Goal: Task Accomplishment & Management: Manage account settings

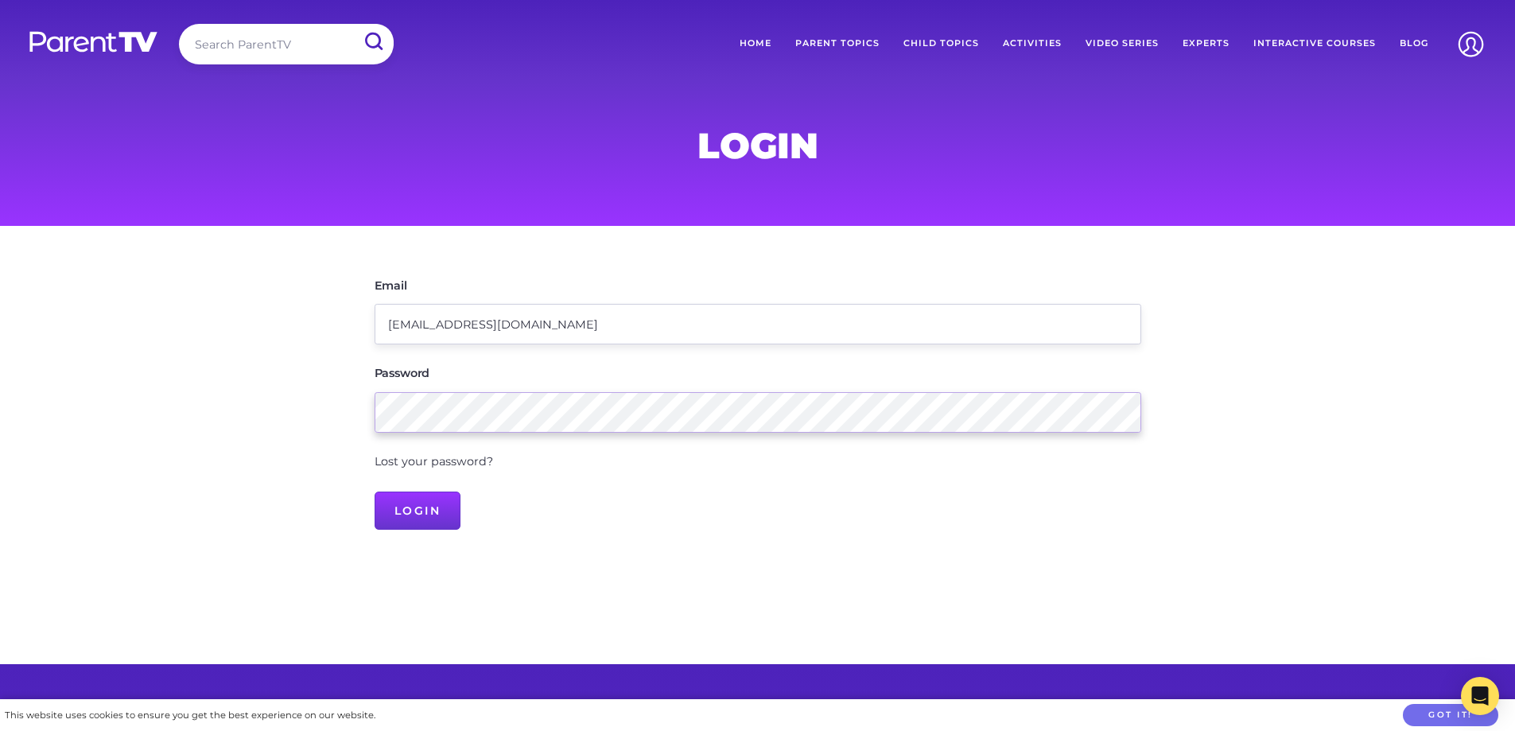
click at [375, 492] on input "Login" at bounding box center [418, 511] width 87 height 38
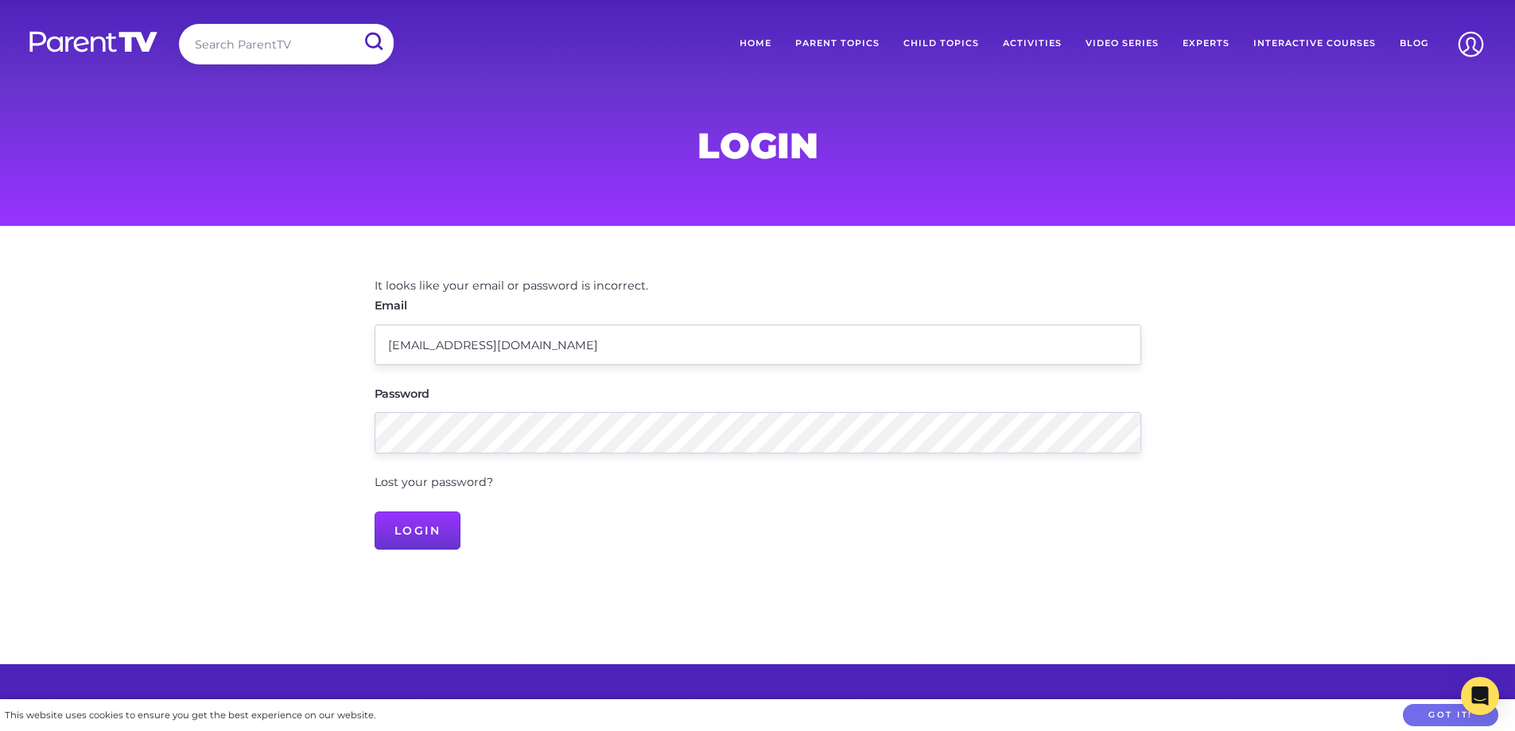
click at [396, 492] on div "Lost your password?" at bounding box center [758, 483] width 767 height 21
click at [399, 482] on link "Lost your password?" at bounding box center [434, 482] width 119 height 14
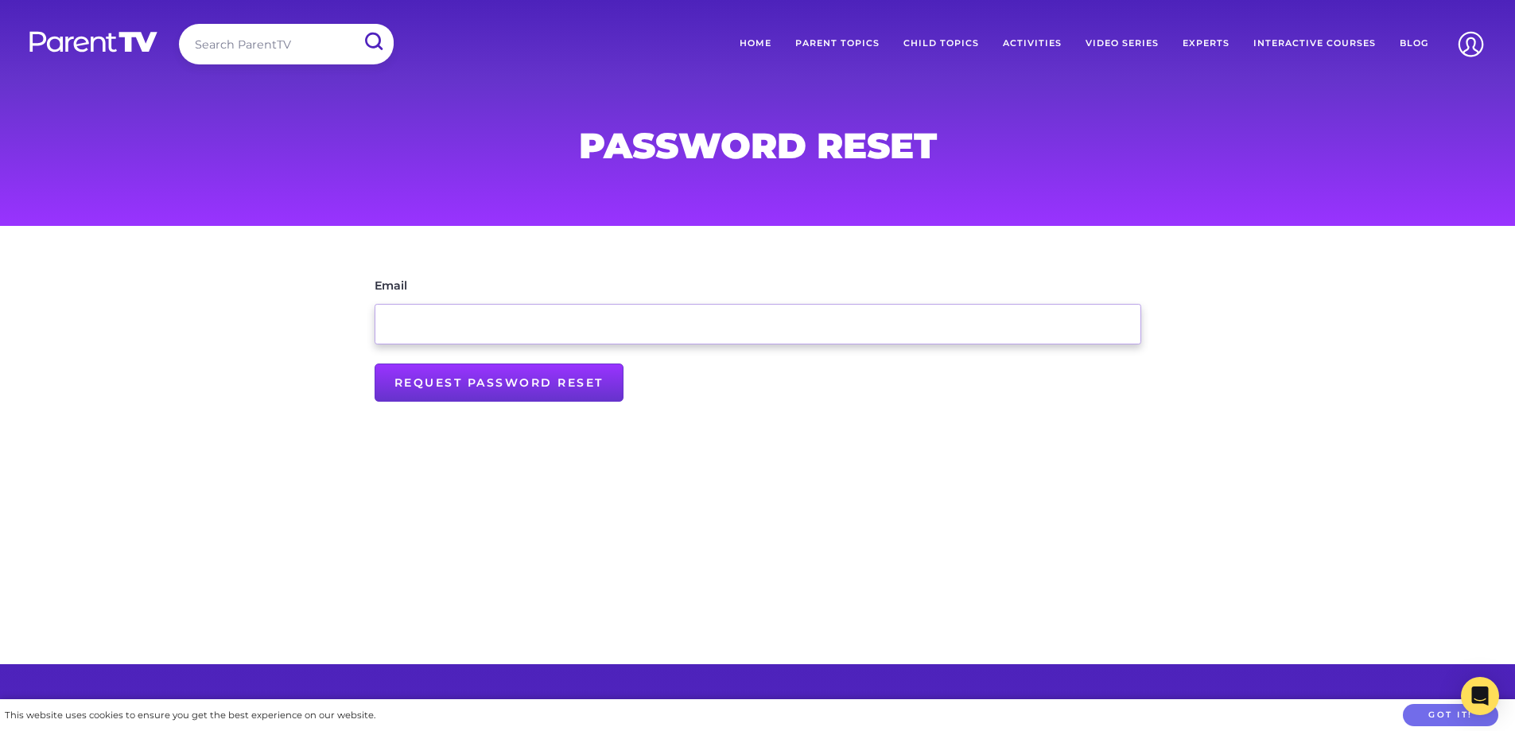
click at [586, 335] on input "Email" at bounding box center [758, 324] width 767 height 41
type input "info@littlesaints.com.au"
click at [552, 372] on input "Request Password Reset" at bounding box center [499, 383] width 249 height 38
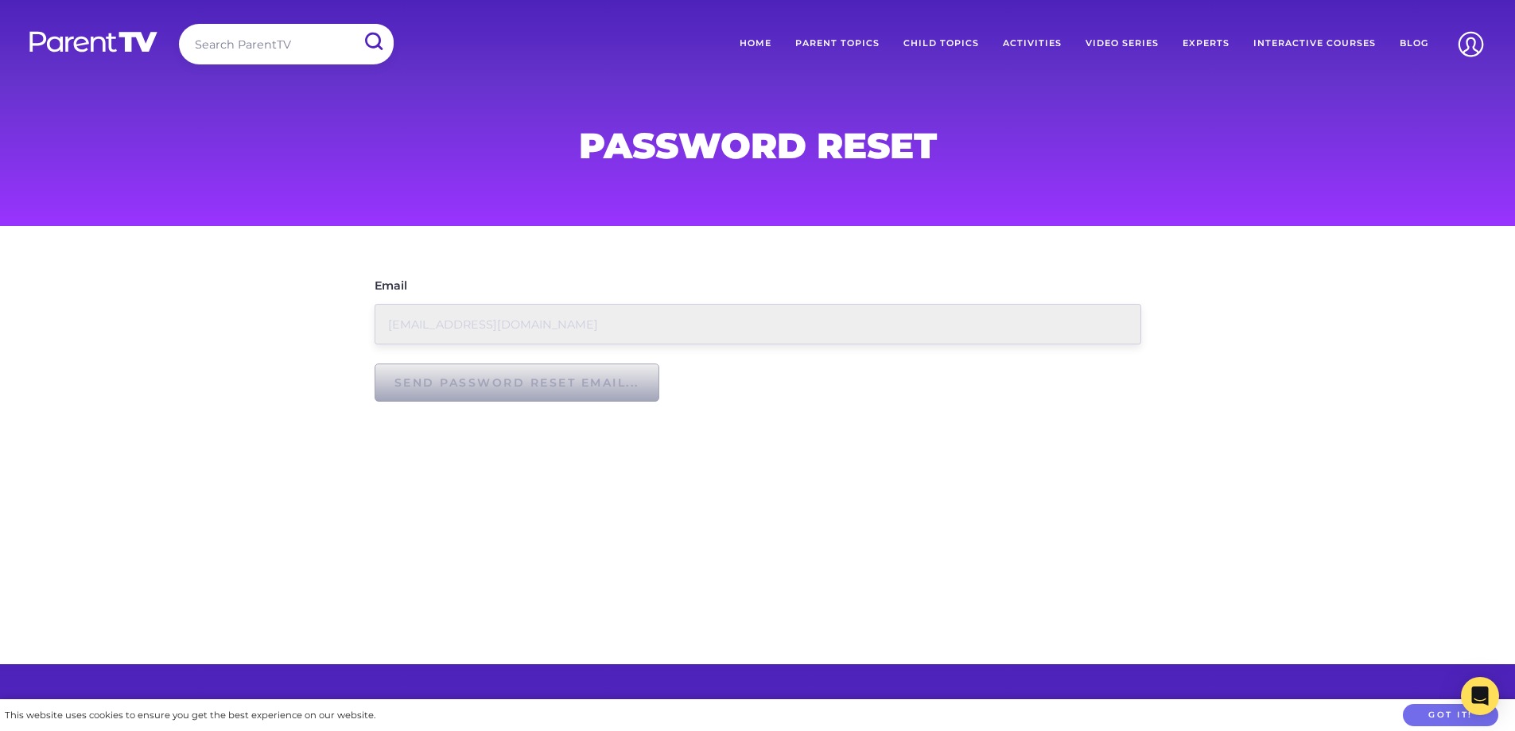
type input "Request Password Reset"
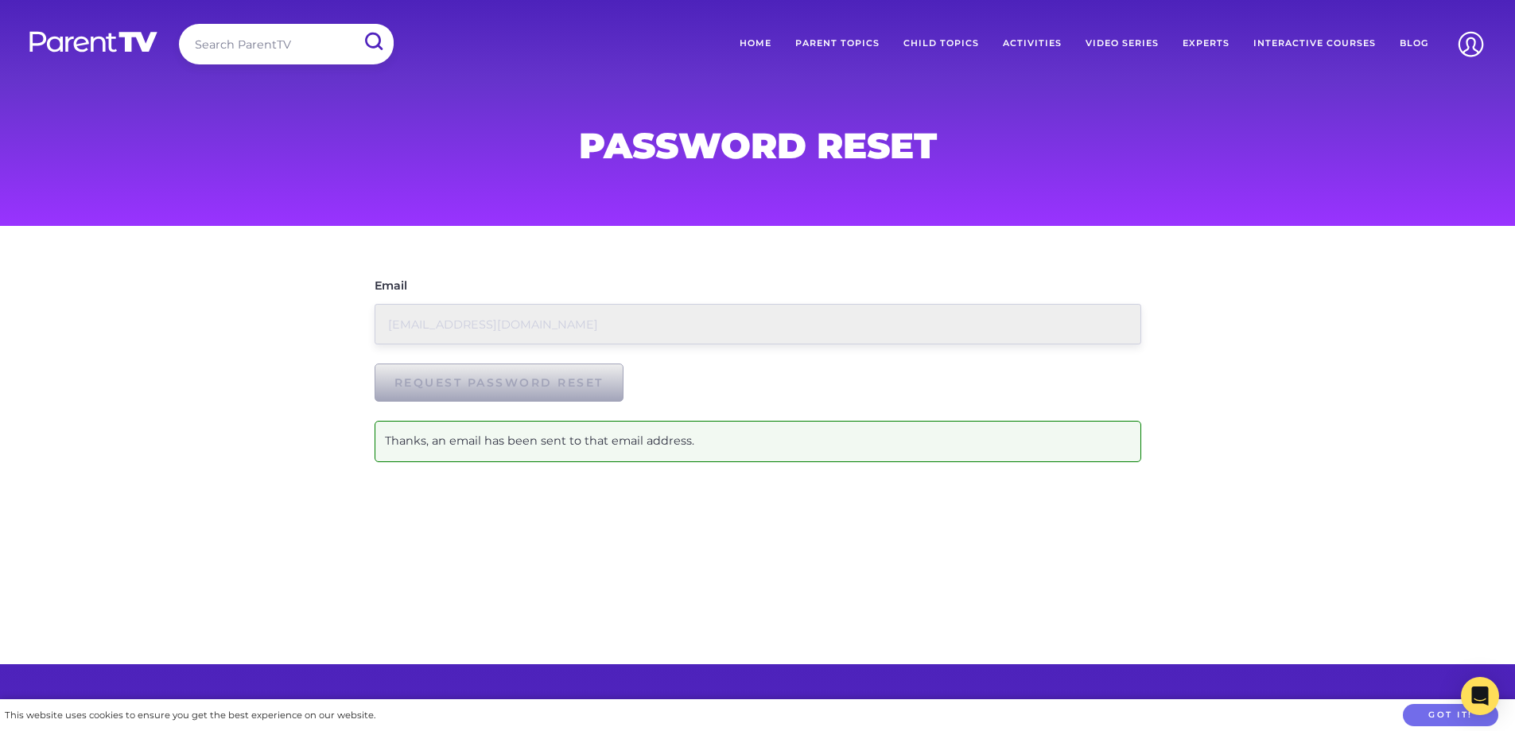
click at [949, 172] on div "Password Reset" at bounding box center [758, 113] width 815 height 226
click at [123, 69] on div "Search ParentTV" at bounding box center [209, 47] width 370 height 47
click at [124, 48] on img at bounding box center [93, 41] width 131 height 23
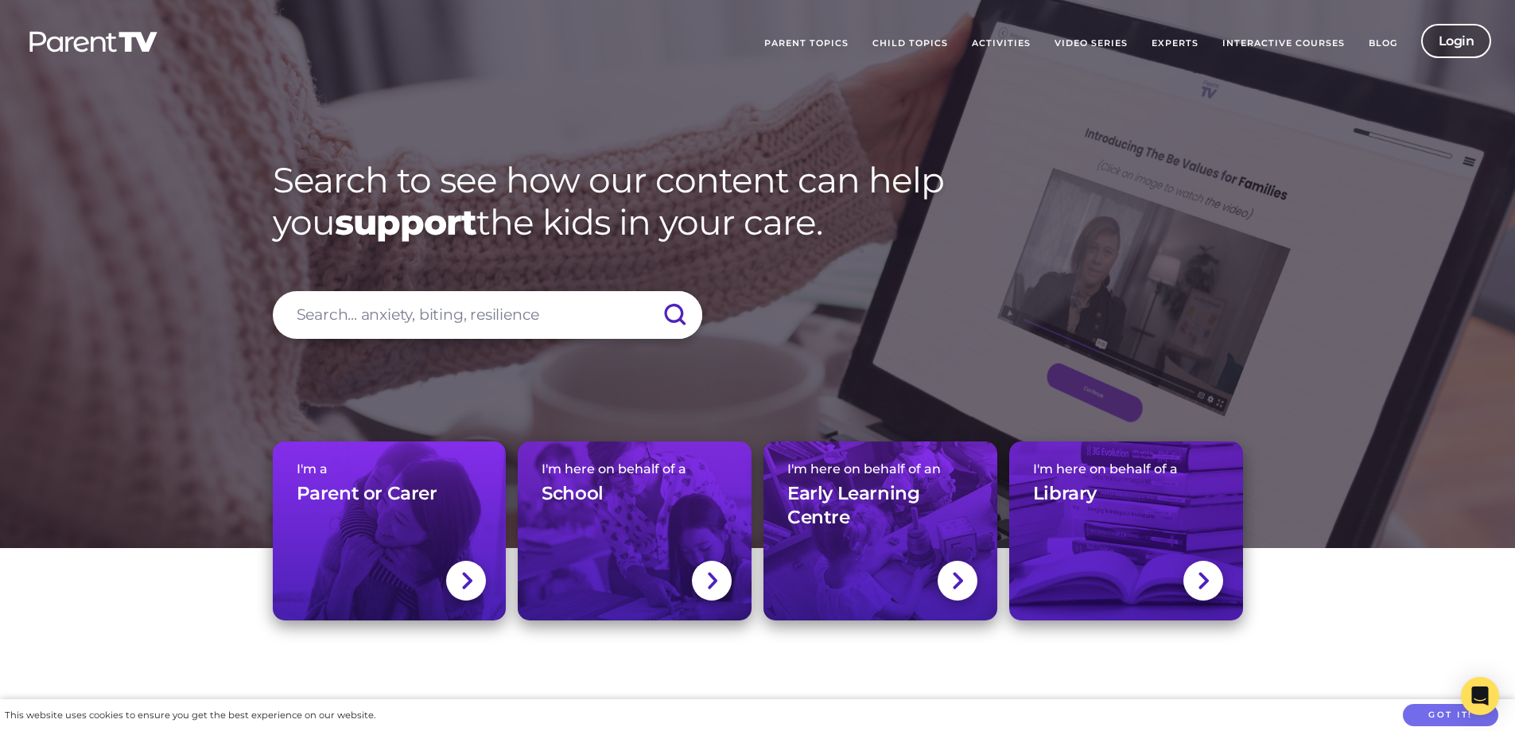
click at [1456, 42] on link "Login" at bounding box center [1457, 41] width 71 height 34
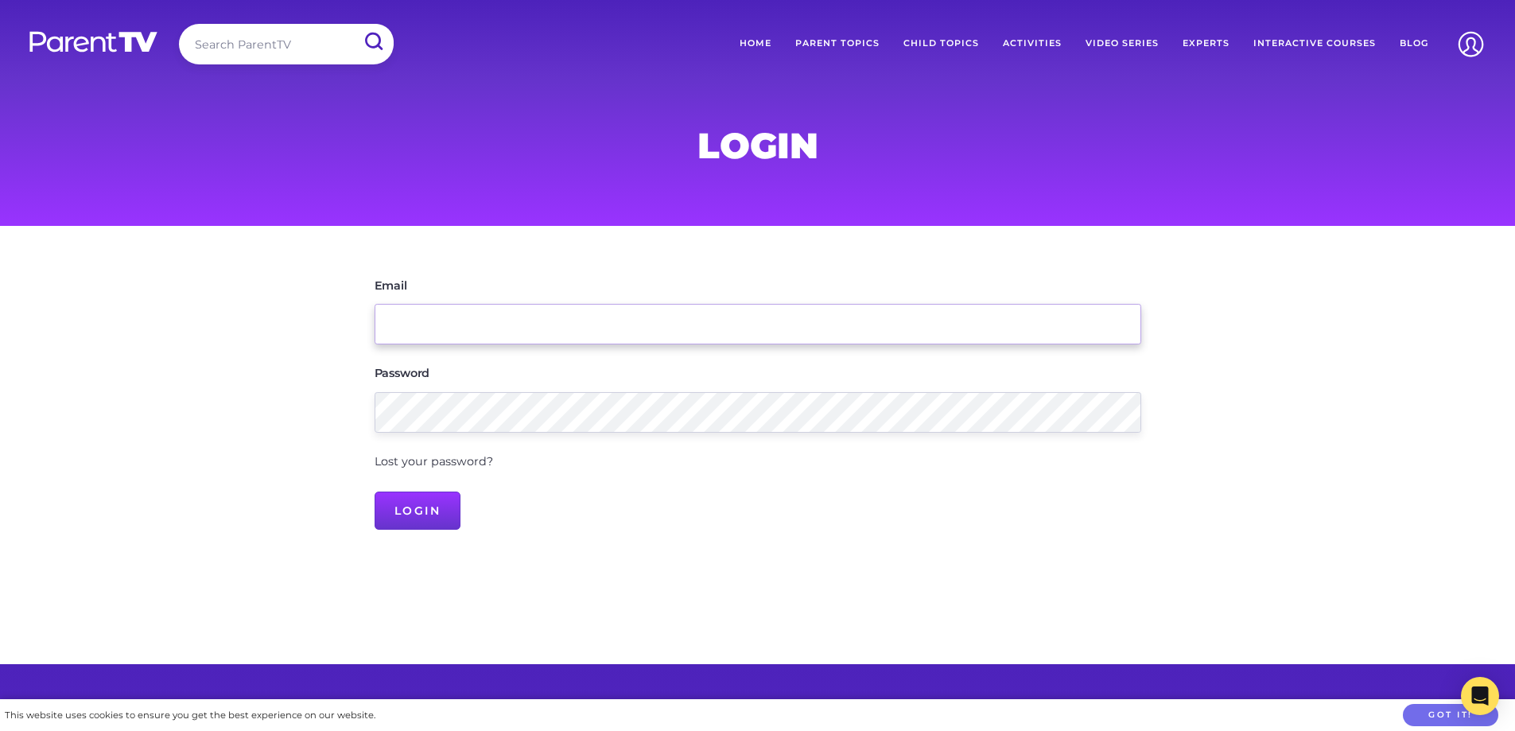
click at [647, 319] on input "Email" at bounding box center [758, 324] width 767 height 41
type input "info@littlesaints.com.au"
click at [591, 390] on div "Password" at bounding box center [758, 398] width 767 height 69
click at [600, 433] on form "Email info@littlesaints.com.au Password Lost your password? Login" at bounding box center [758, 403] width 767 height 254
click at [375, 492] on input "Login" at bounding box center [418, 511] width 87 height 38
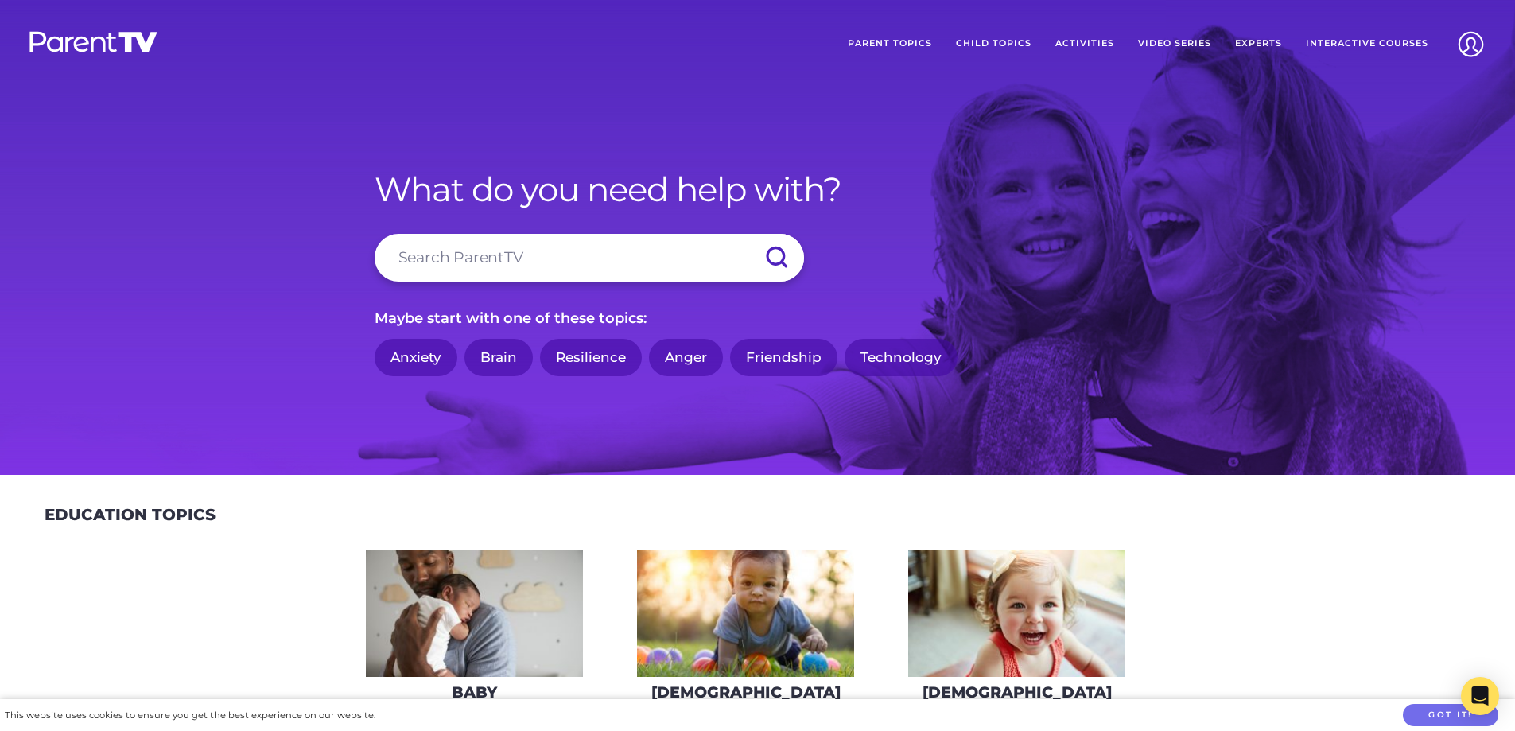
click at [1246, 43] on link "Experts" at bounding box center [1258, 44] width 71 height 40
